Goal: Task Accomplishment & Management: Use online tool/utility

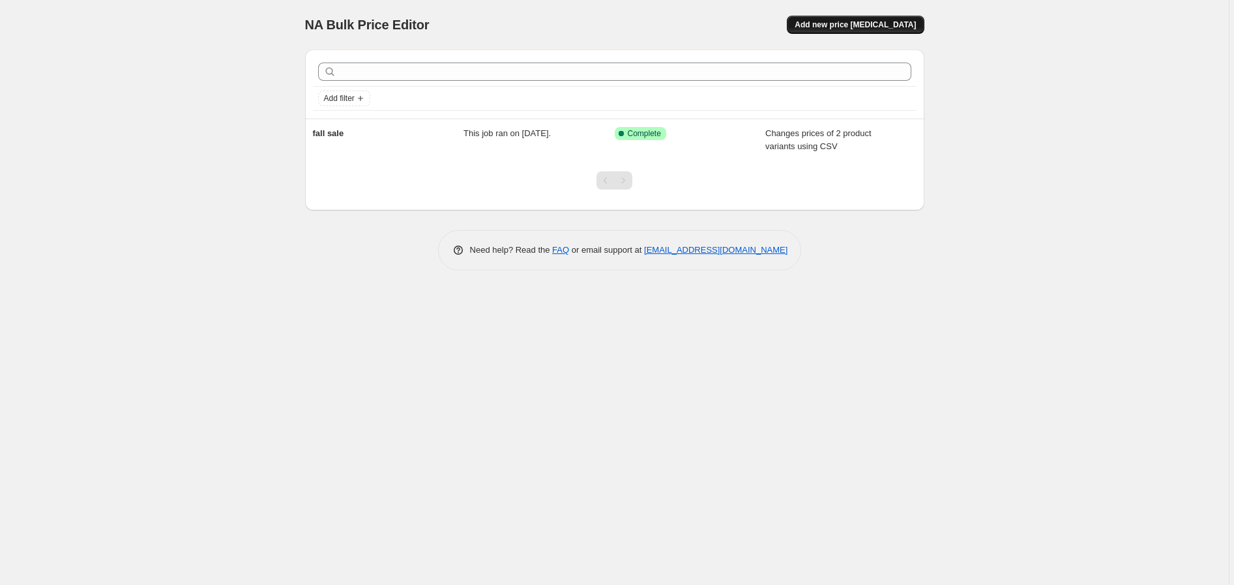
click at [877, 20] on span "Add new price [MEDICAL_DATA]" at bounding box center [855, 25] width 121 height 10
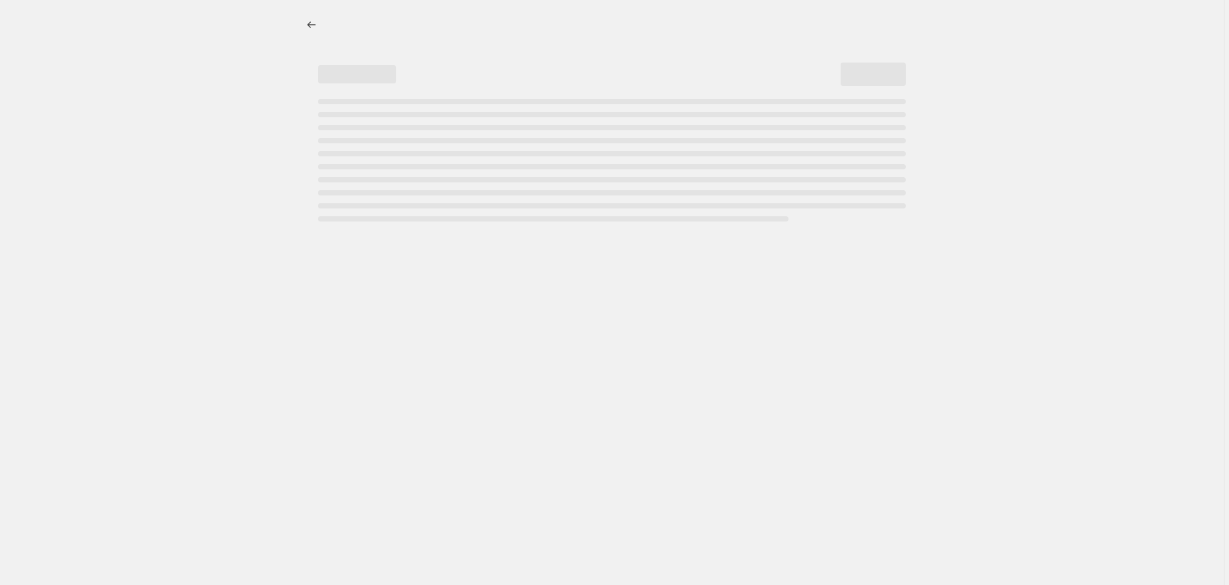
select select "percentage"
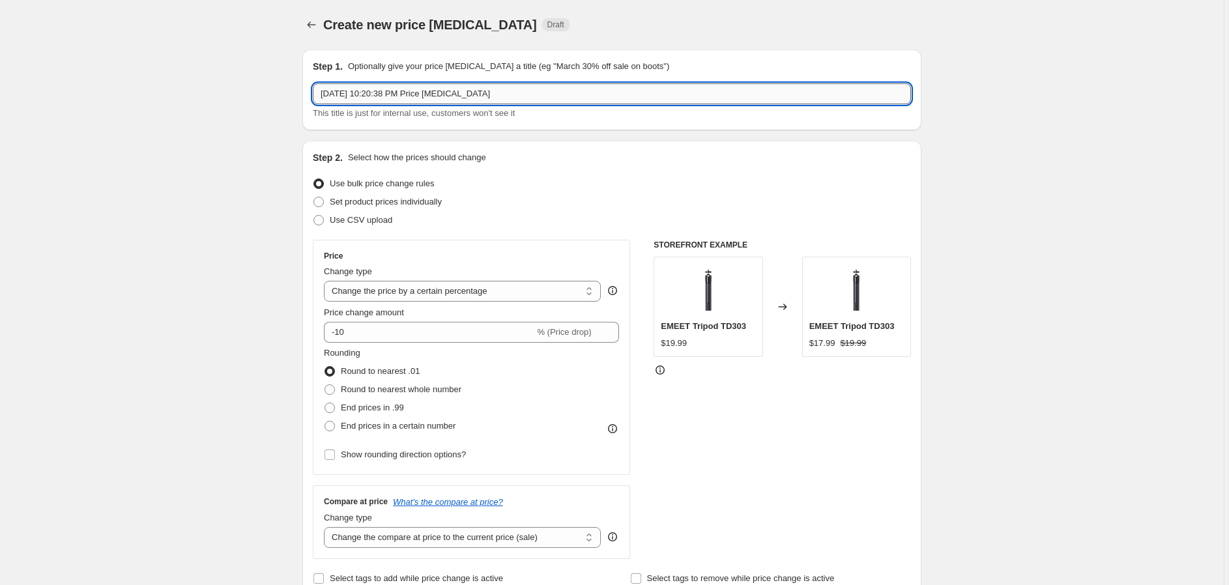
click at [450, 93] on input "[DATE] 10:20:38 PM Price [MEDICAL_DATA]" at bounding box center [612, 93] width 598 height 21
drag, startPoint x: 508, startPoint y: 91, endPoint x: 301, endPoint y: 89, distance: 208.0
type input "test"
click at [320, 223] on span at bounding box center [319, 220] width 10 height 10
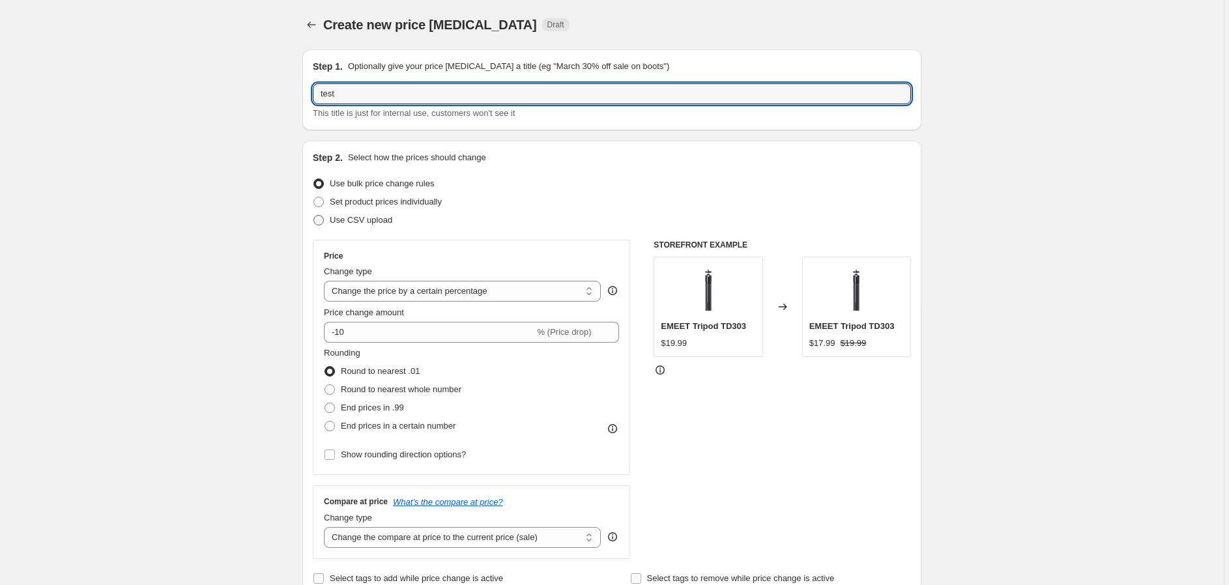
click at [314, 216] on input "Use CSV upload" at bounding box center [314, 215] width 1 height 1
radio input "true"
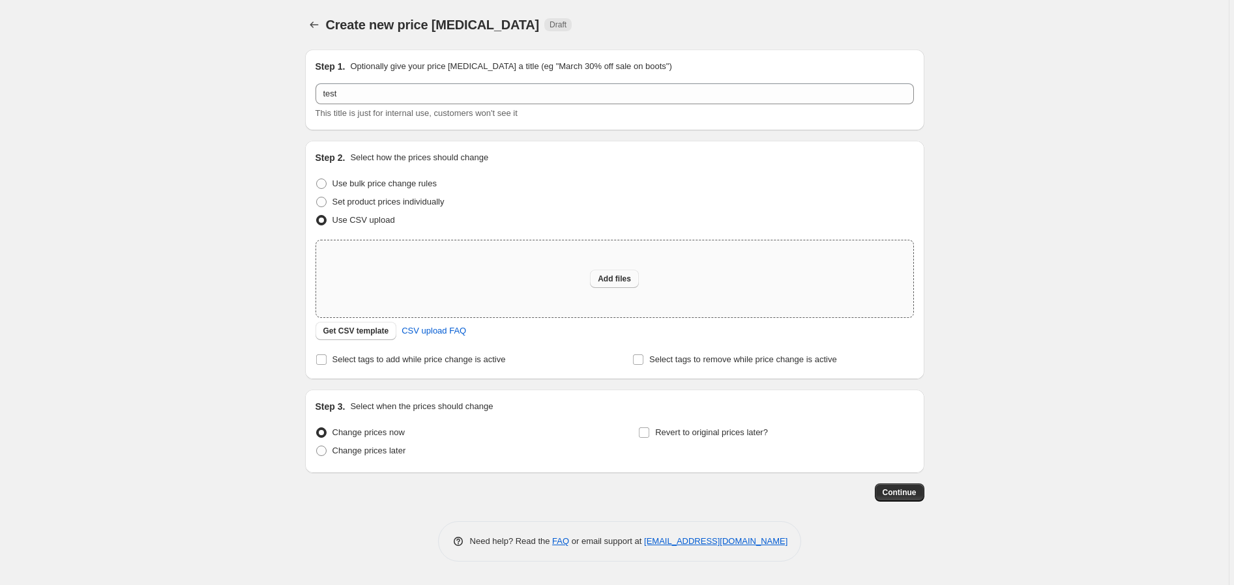
click at [621, 281] on span "Add files" at bounding box center [614, 279] width 33 height 10
type input "C:\fakepath\csv_901.csv"
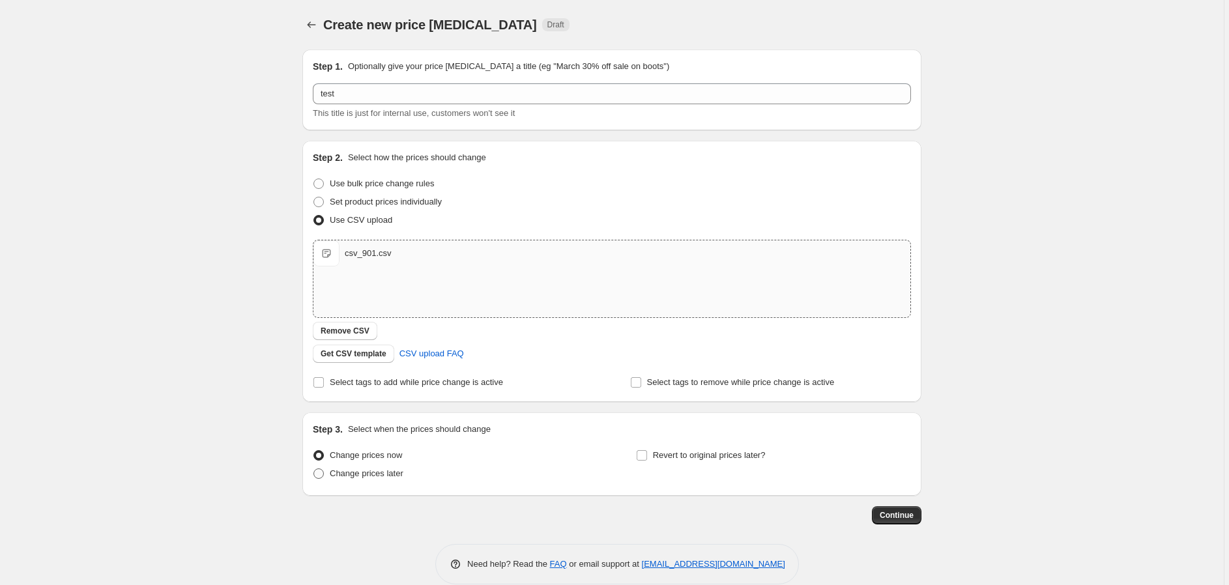
click at [324, 473] on span at bounding box center [319, 474] width 10 height 10
click at [314, 469] on input "Change prices later" at bounding box center [314, 469] width 1 height 1
radio input "true"
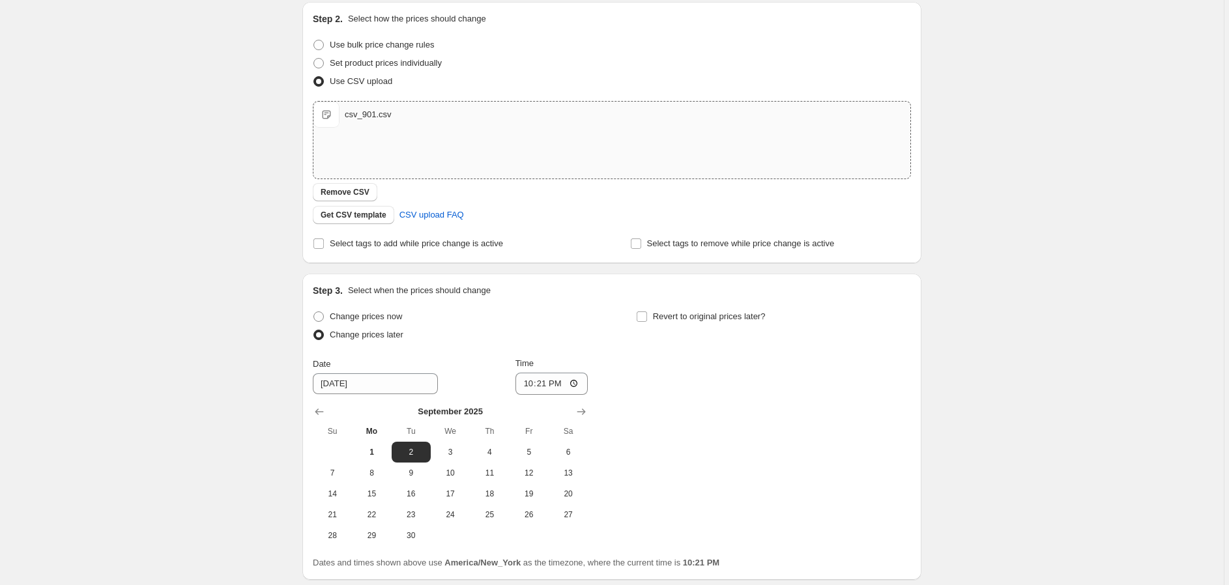
scroll to position [145, 0]
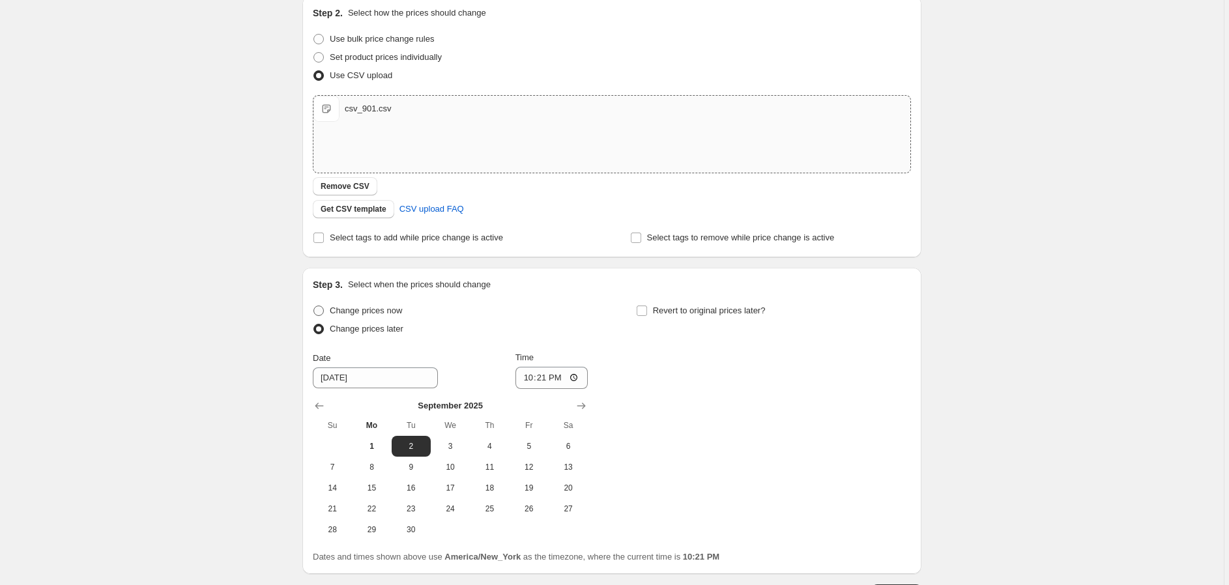
click at [325, 306] on span at bounding box center [319, 311] width 12 height 12
click at [314, 306] on input "Change prices now" at bounding box center [314, 306] width 1 height 1
radio input "true"
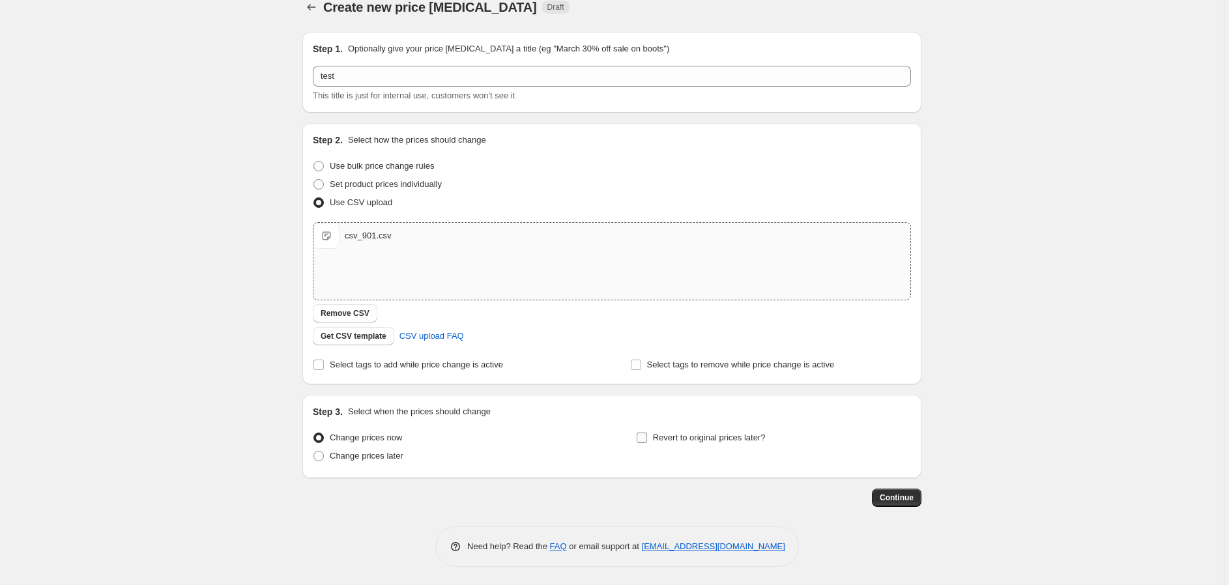
click at [645, 439] on input "Revert to original prices later?" at bounding box center [642, 438] width 10 height 10
checkbox input "true"
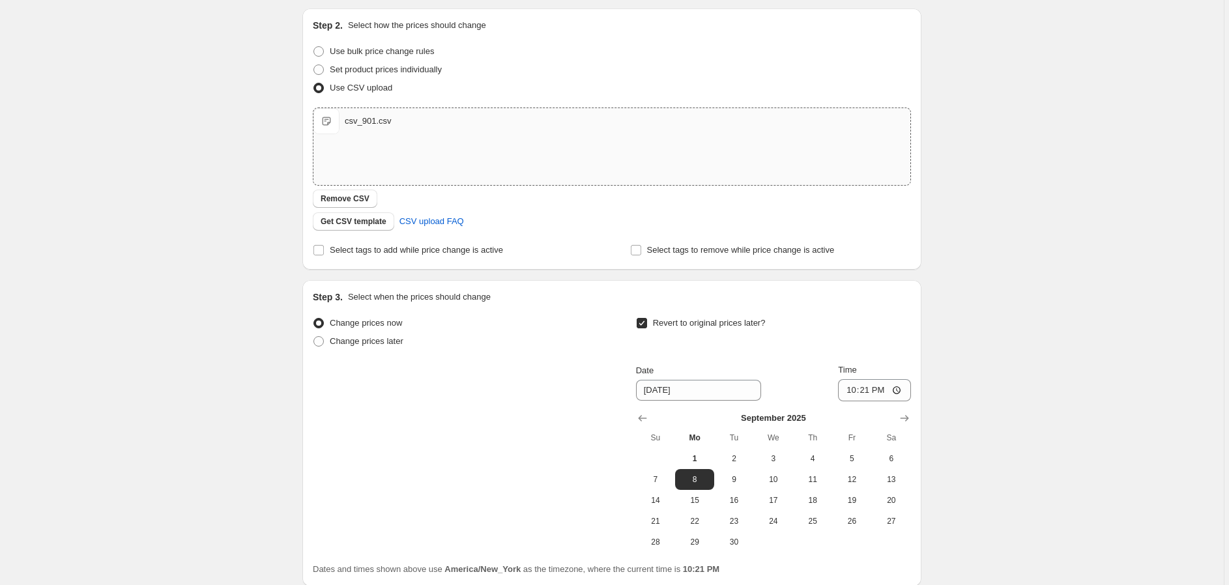
scroll to position [235, 0]
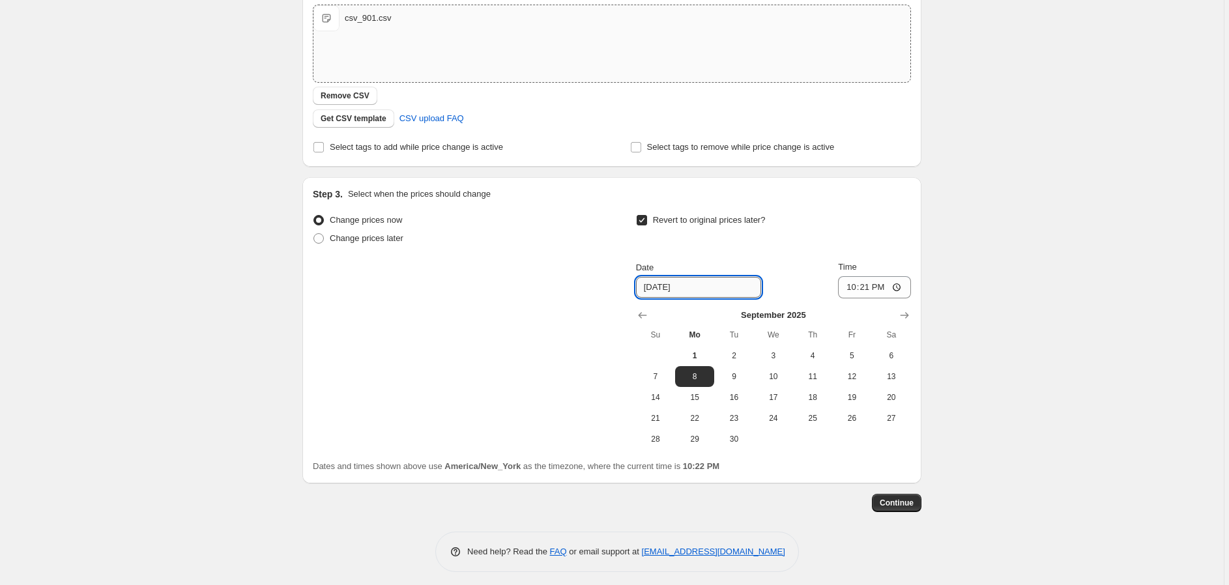
click at [669, 289] on input "[DATE]" at bounding box center [698, 287] width 125 height 21
click at [693, 290] on input "[DATE]" at bounding box center [698, 287] width 125 height 21
click at [732, 358] on span "2" at bounding box center [734, 356] width 29 height 10
type input "[DATE]"
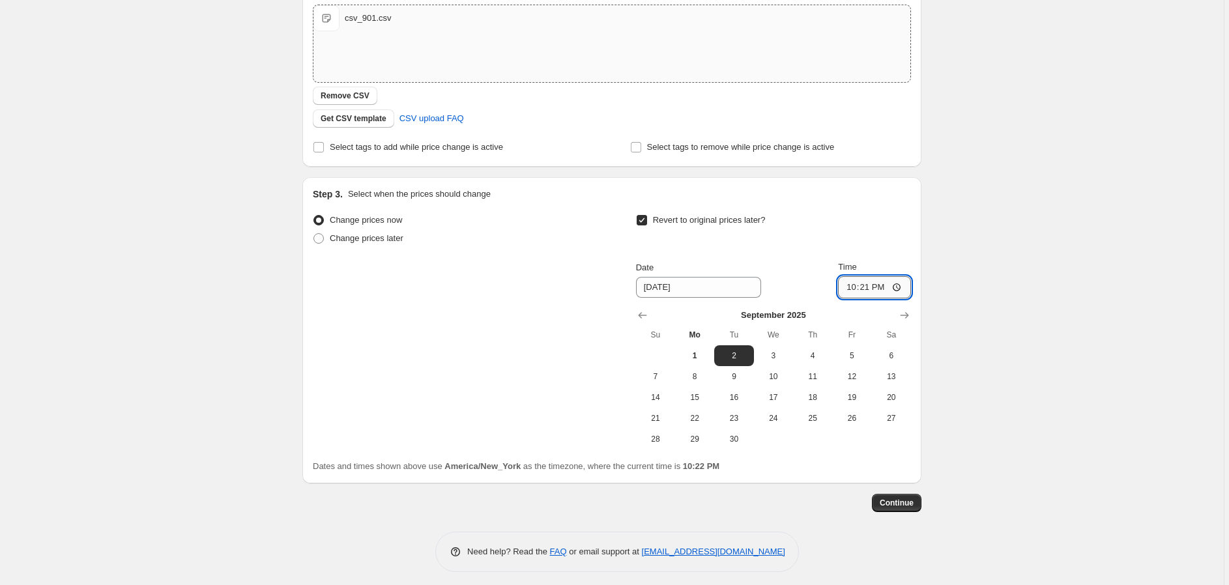
click at [863, 289] on input "22:21" at bounding box center [874, 287] width 73 height 22
click at [852, 287] on input "22:21" at bounding box center [874, 287] width 73 height 22
type input "11:00"
click at [907, 503] on span "Continue" at bounding box center [897, 503] width 34 height 10
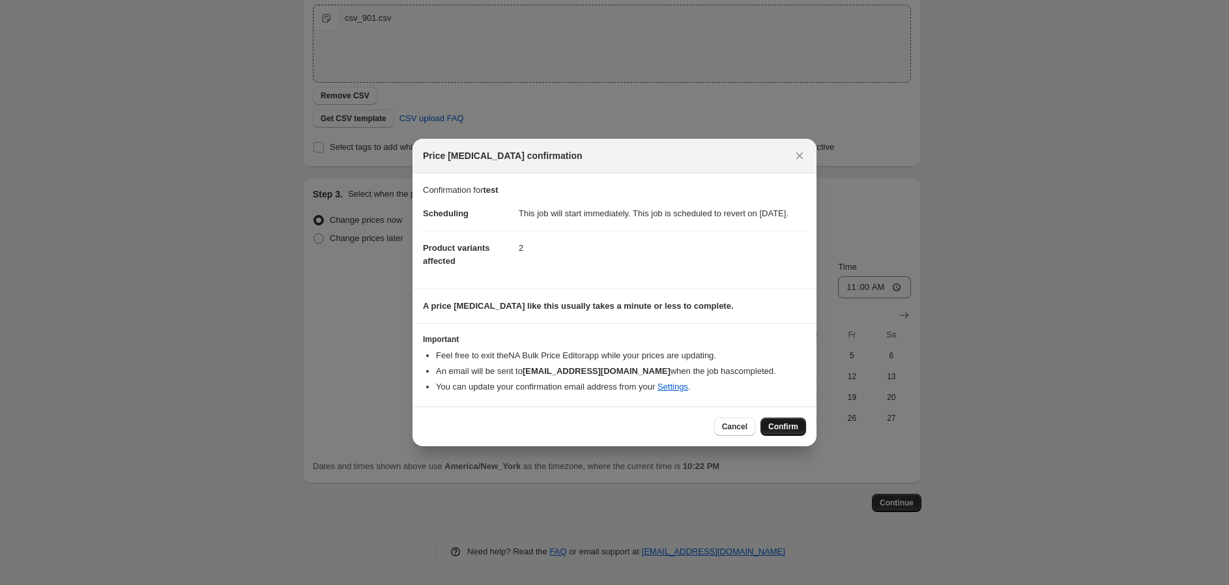
click at [778, 430] on span "Confirm" at bounding box center [784, 427] width 30 height 10
